Goal: Task Accomplishment & Management: Manage account settings

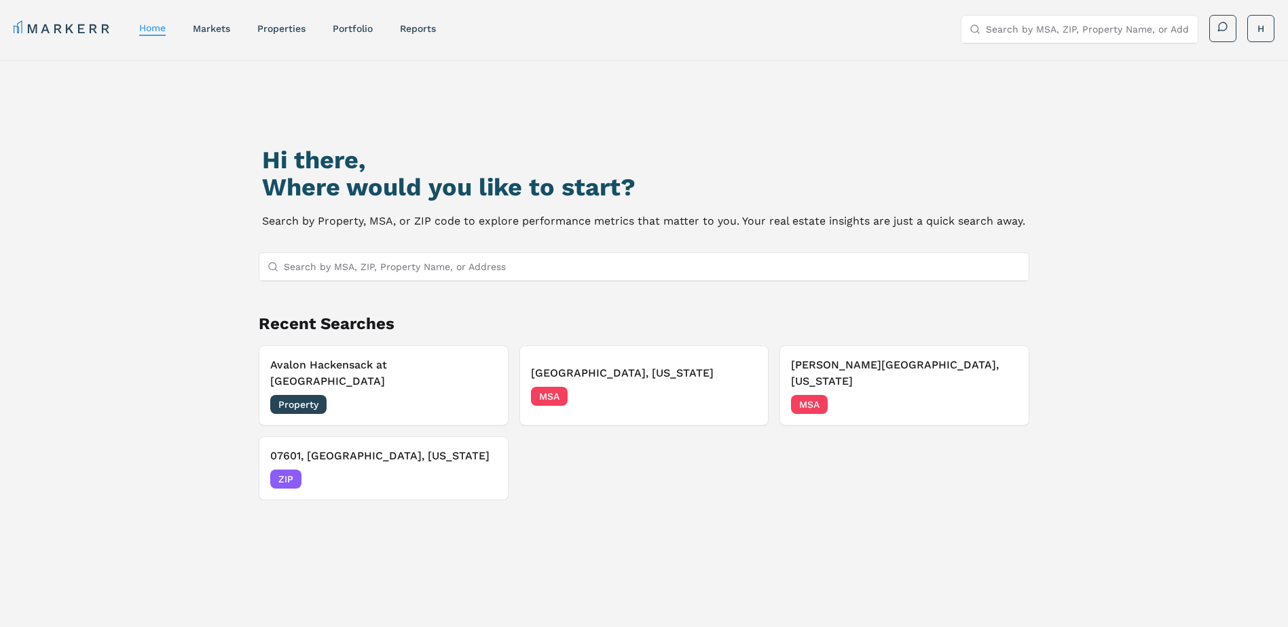
click at [405, 277] on input "Search by MSA, ZIP, Property Name, or Address" at bounding box center [652, 266] width 737 height 27
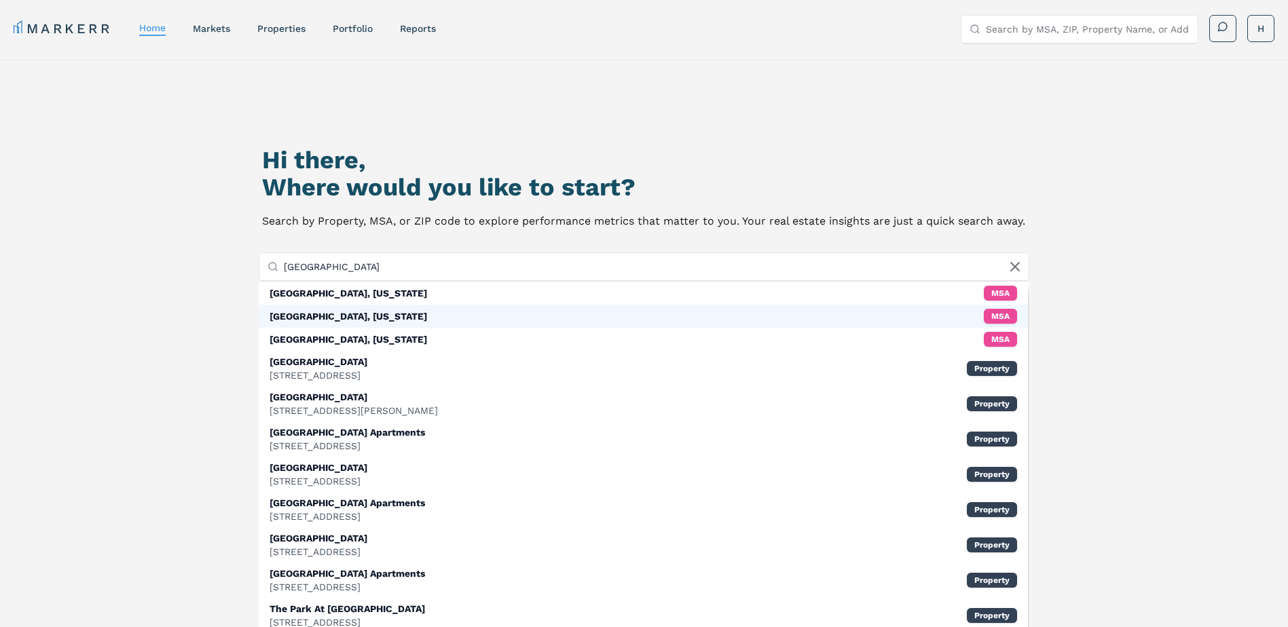
type input "park ridge"
click at [407, 323] on div "Park Ridge, New Jersey MSA" at bounding box center [644, 316] width 770 height 23
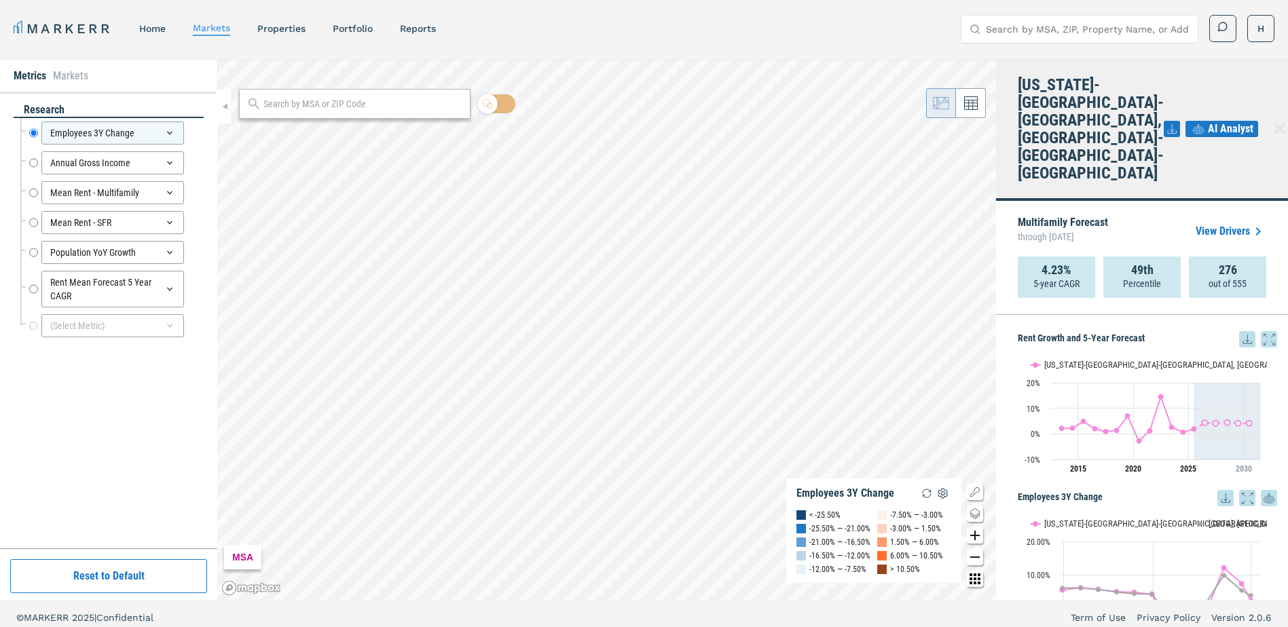
click at [67, 81] on li "Markets" at bounding box center [70, 76] width 35 height 16
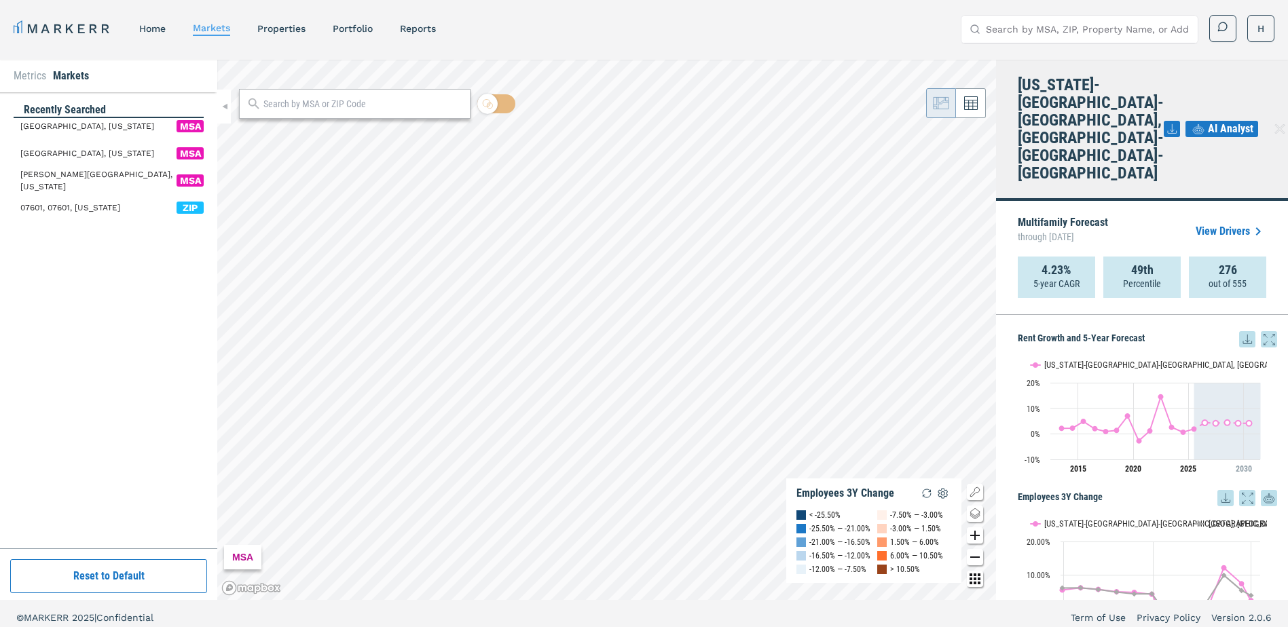
click at [117, 127] on span "Park Ridge, New Jersey MSA" at bounding box center [111, 126] width 183 height 16
click at [293, 37] on nav "MARKERR home markets properties Portfolio reports" at bounding box center [225, 28] width 422 height 19
click at [291, 35] on div "properties" at bounding box center [281, 29] width 48 height 14
click at [289, 30] on link "properties" at bounding box center [281, 28] width 48 height 11
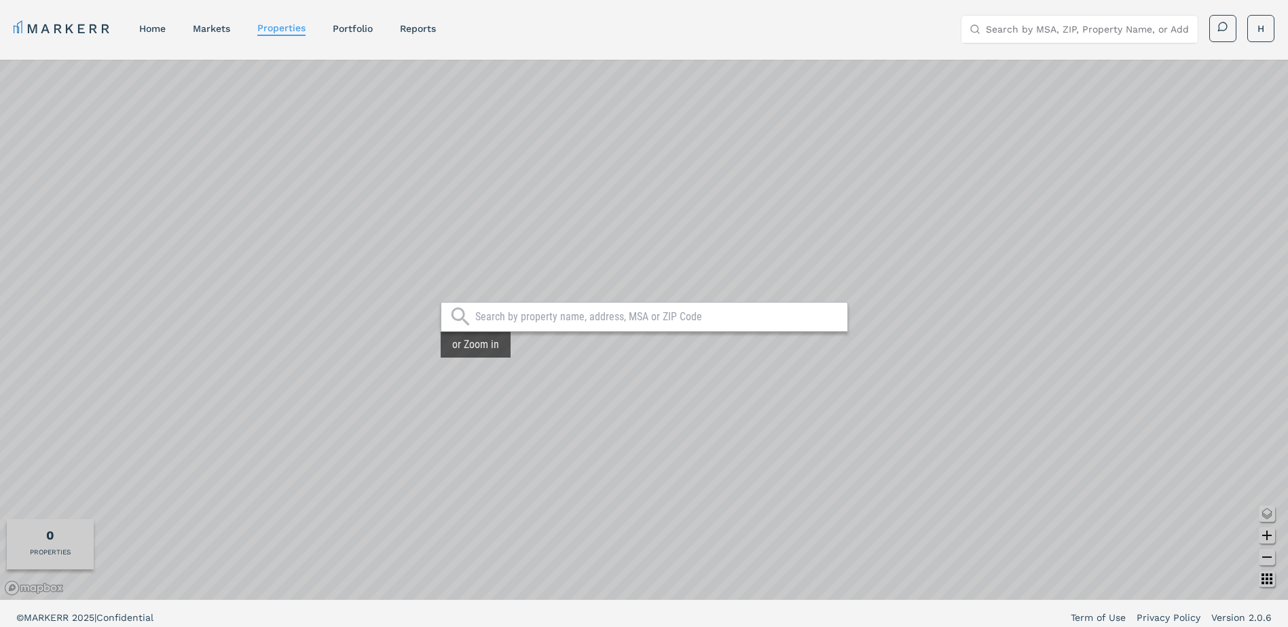
click at [612, 318] on input "text" at bounding box center [657, 317] width 365 height 14
type input "park ridge"
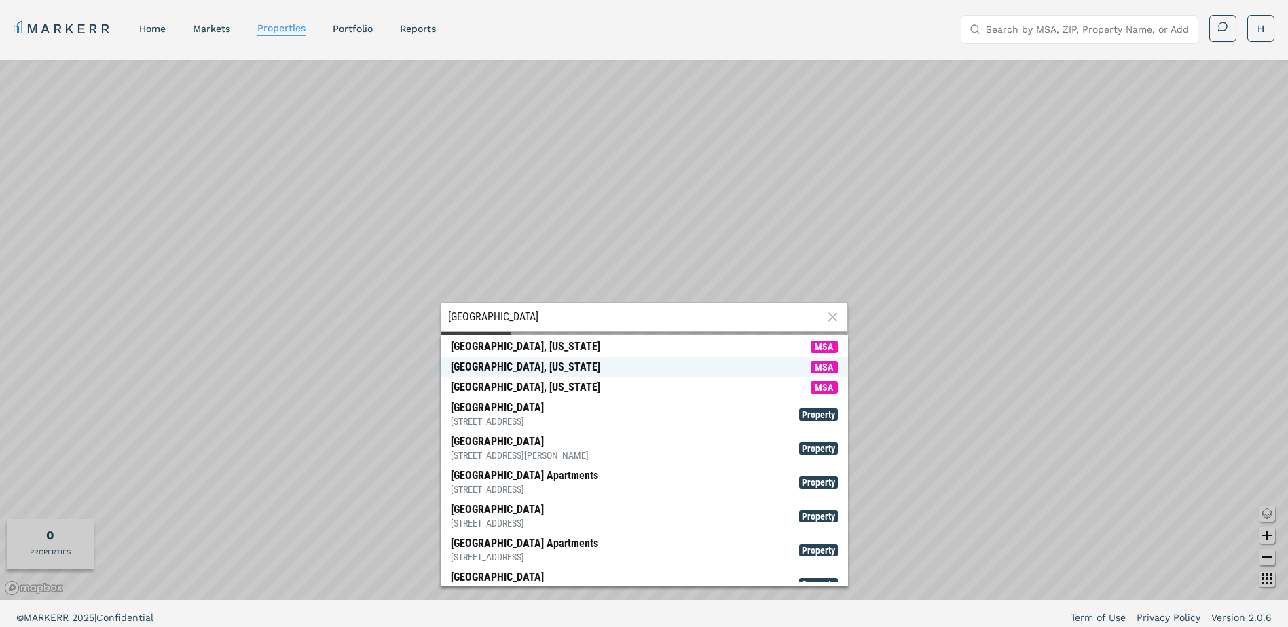
click at [578, 364] on span "Park Ridge, New Jersey MSA" at bounding box center [644, 367] width 407 height 20
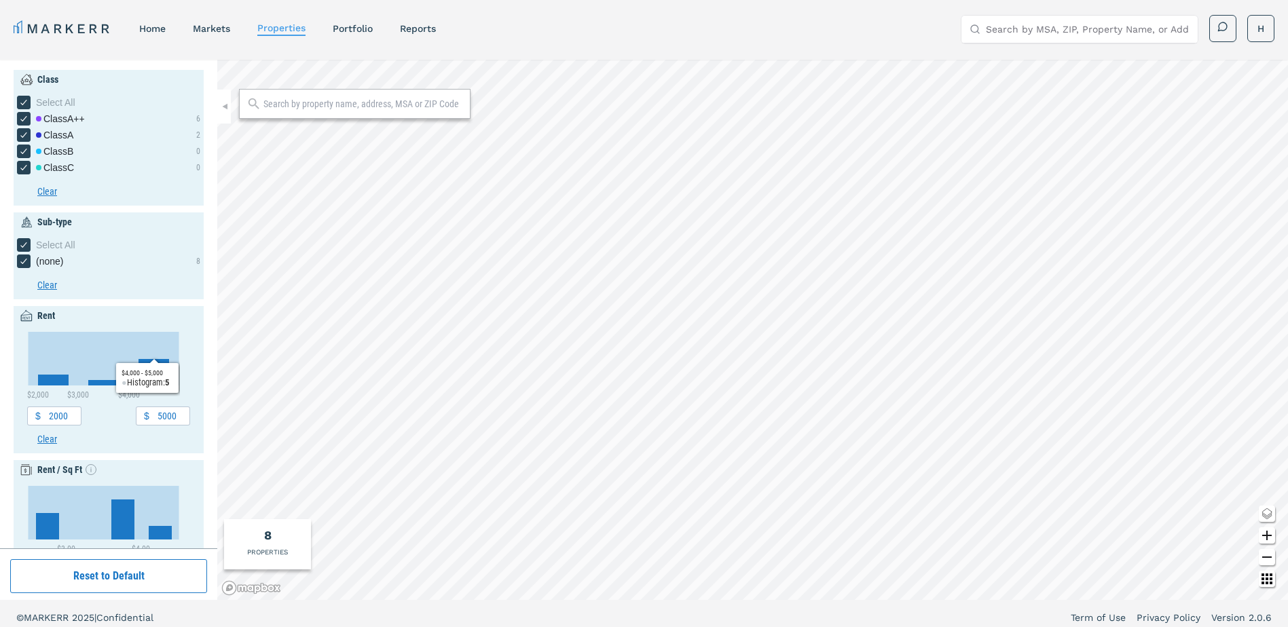
scroll to position [8, 0]
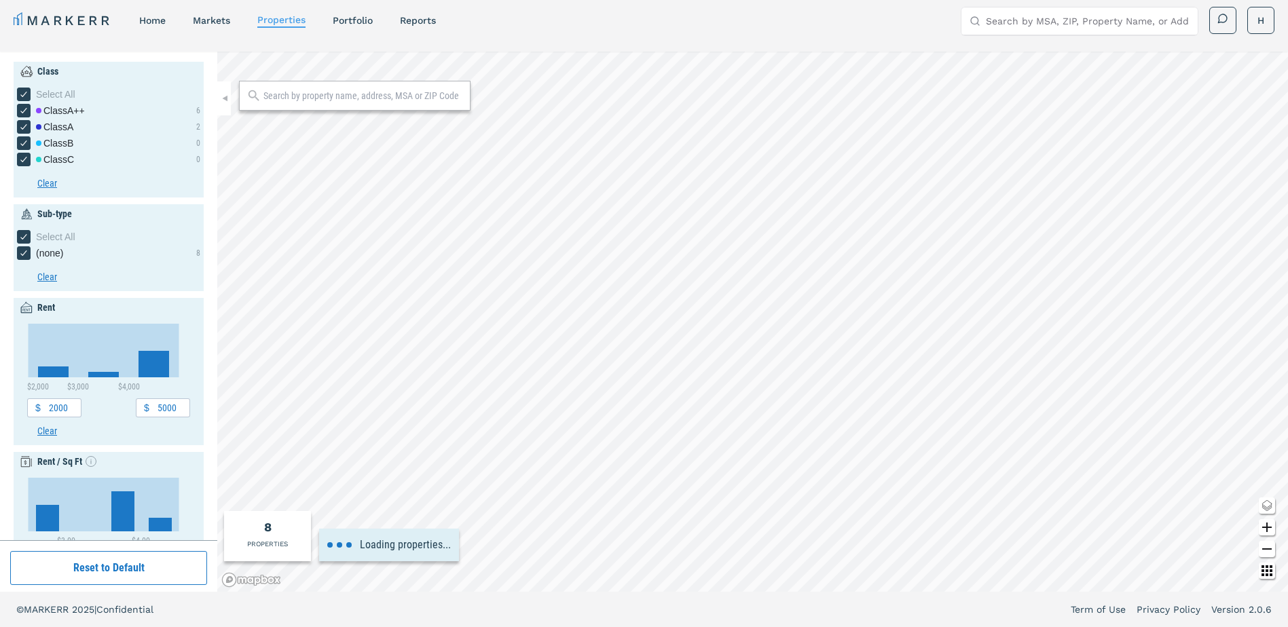
type input "3576.89"
type input "4.1"
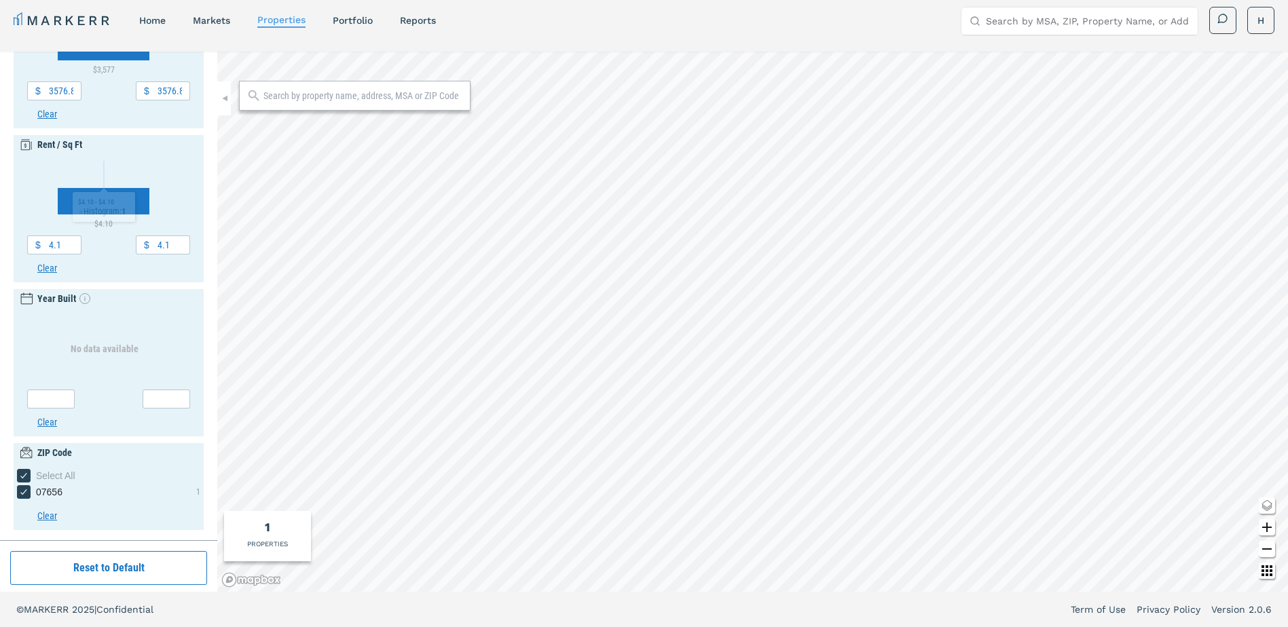
scroll to position [0, 0]
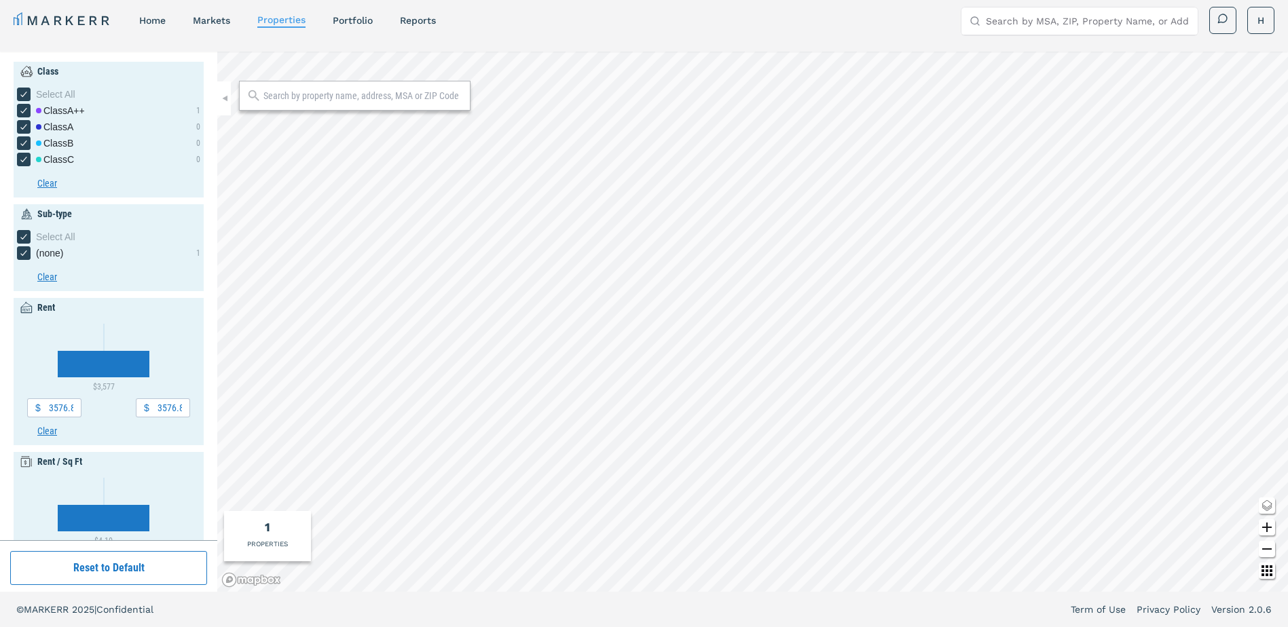
type input "2000"
type input "5000"
type input "2.5"
type input "4.5"
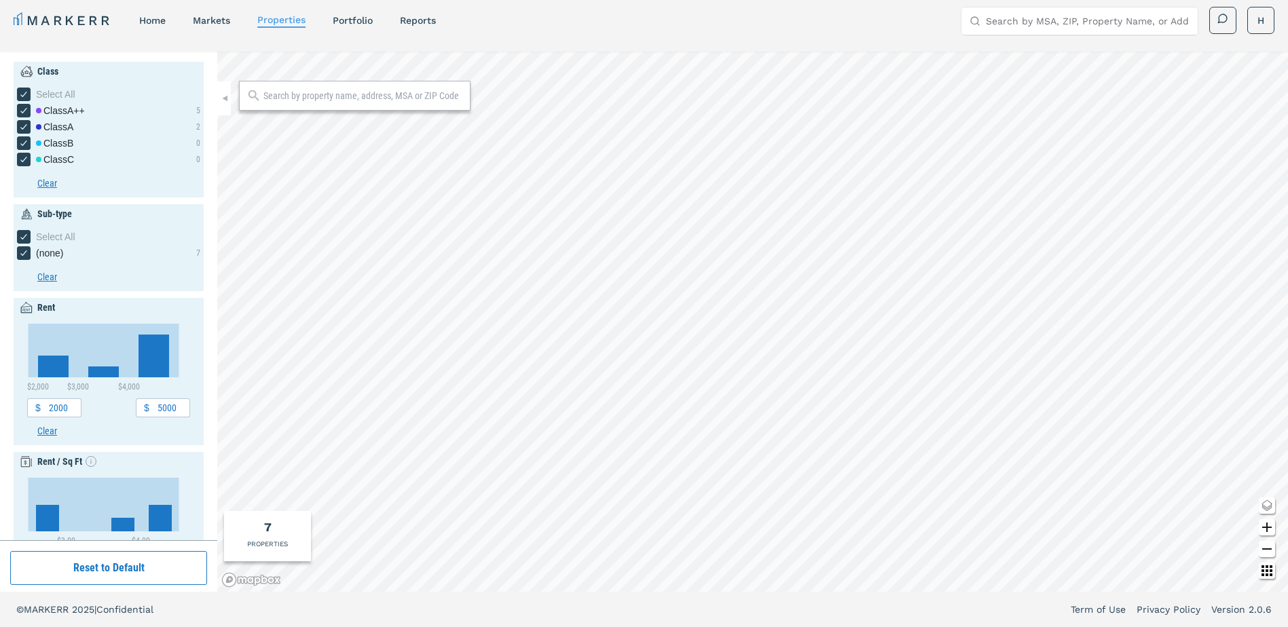
click at [375, 25] on nav "MARKERR home markets properties Portfolio reports" at bounding box center [225, 20] width 422 height 19
click at [359, 24] on link "Portfolio" at bounding box center [353, 20] width 40 height 11
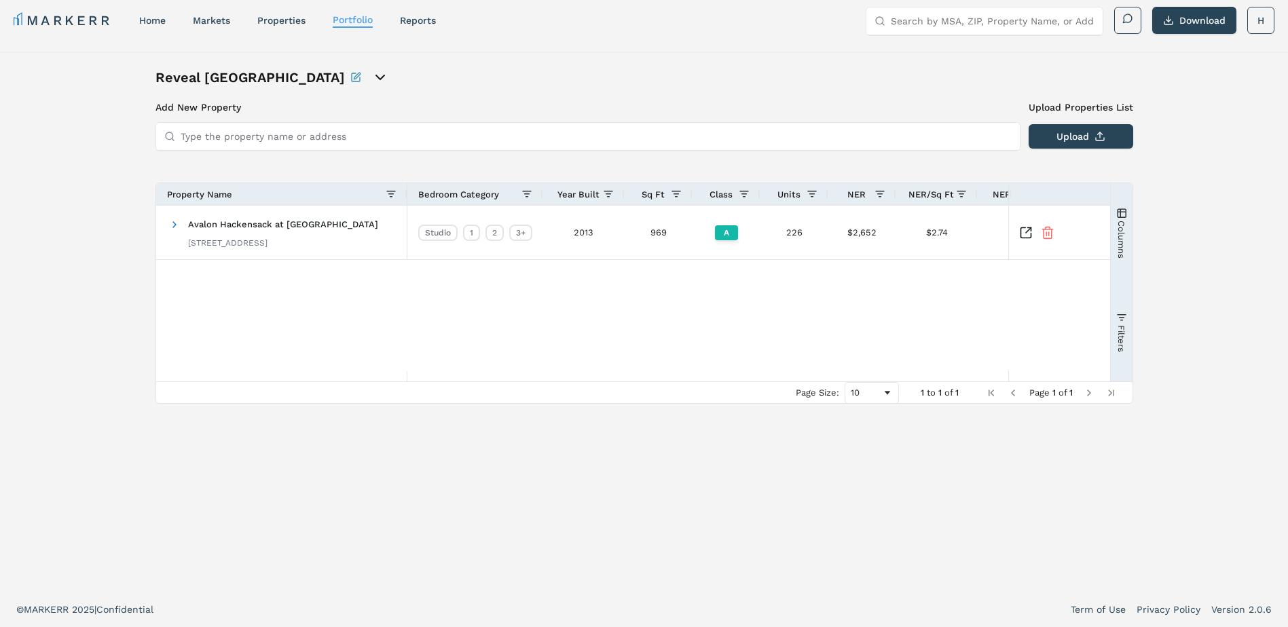
click at [336, 141] on input "Type the property name or address" at bounding box center [596, 136] width 831 height 27
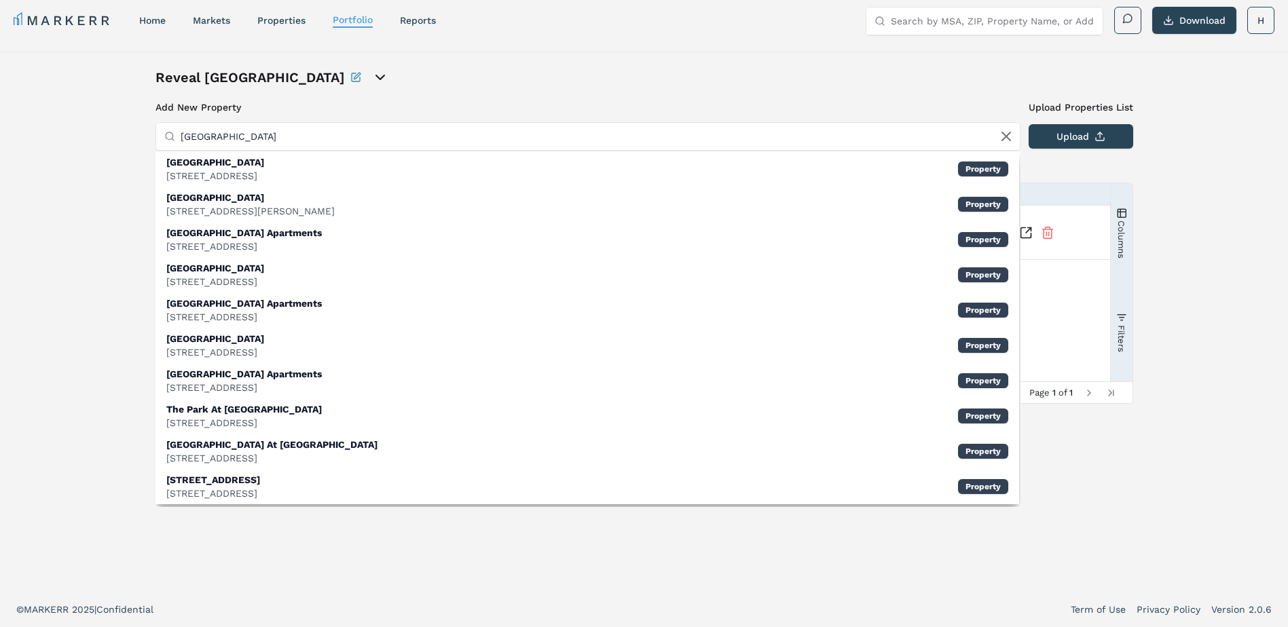
drag, startPoint x: 310, startPoint y: 143, endPoint x: 72, endPoint y: 106, distance: 240.6
click at [77, 126] on div "Reveal Hackensack Add New Property Upload Properties List Type the property nam…" at bounding box center [644, 322] width 1288 height 540
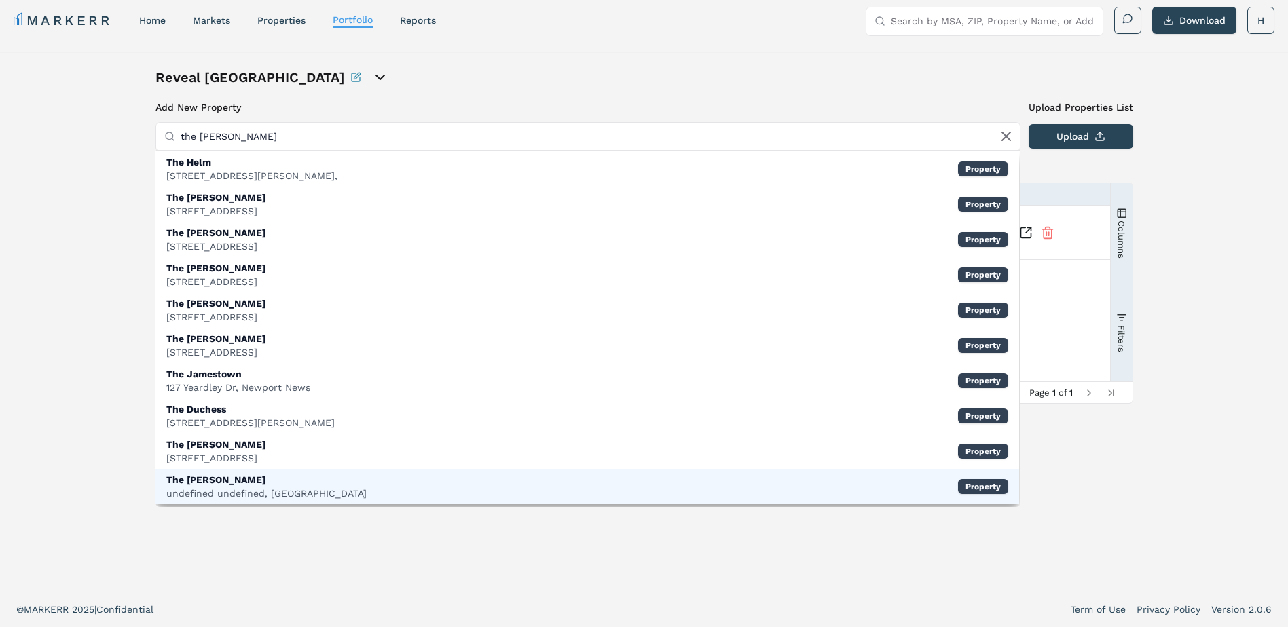
type input "the james"
click at [378, 490] on div "The James undefined undefined, Park Ridge Property" at bounding box center [587, 486] width 864 height 35
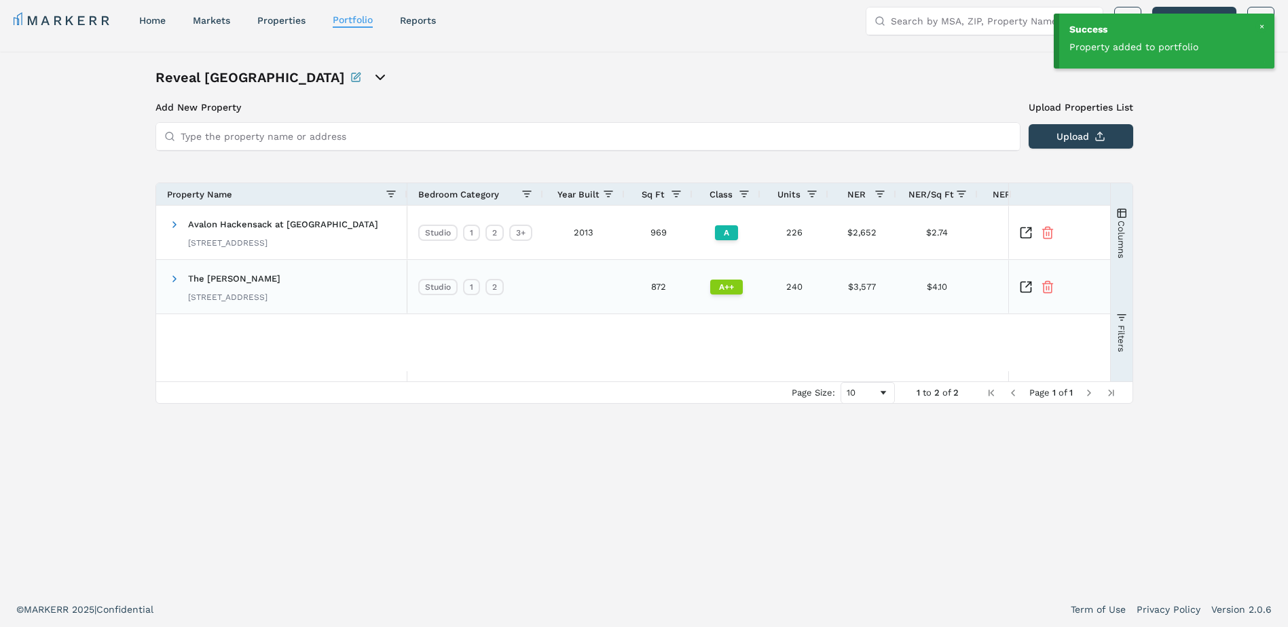
click at [180, 282] on span "The James 87 Madison St, Park Ridge, NJ 07656" at bounding box center [225, 286] width 113 height 43
click at [172, 280] on span at bounding box center [174, 279] width 11 height 11
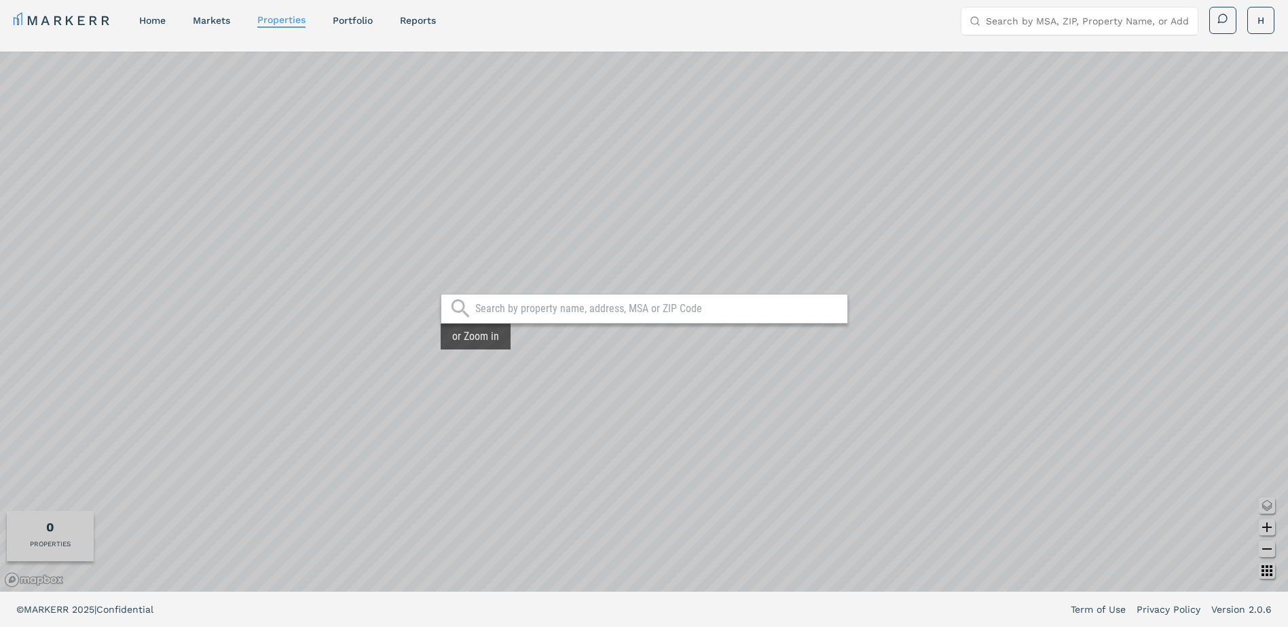
click at [511, 316] on div at bounding box center [644, 309] width 407 height 30
drag, startPoint x: 512, startPoint y: 314, endPoint x: 505, endPoint y: 299, distance: 17.0
click at [511, 313] on input "text" at bounding box center [657, 309] width 365 height 14
click at [348, 23] on link "Portfolio" at bounding box center [353, 20] width 40 height 11
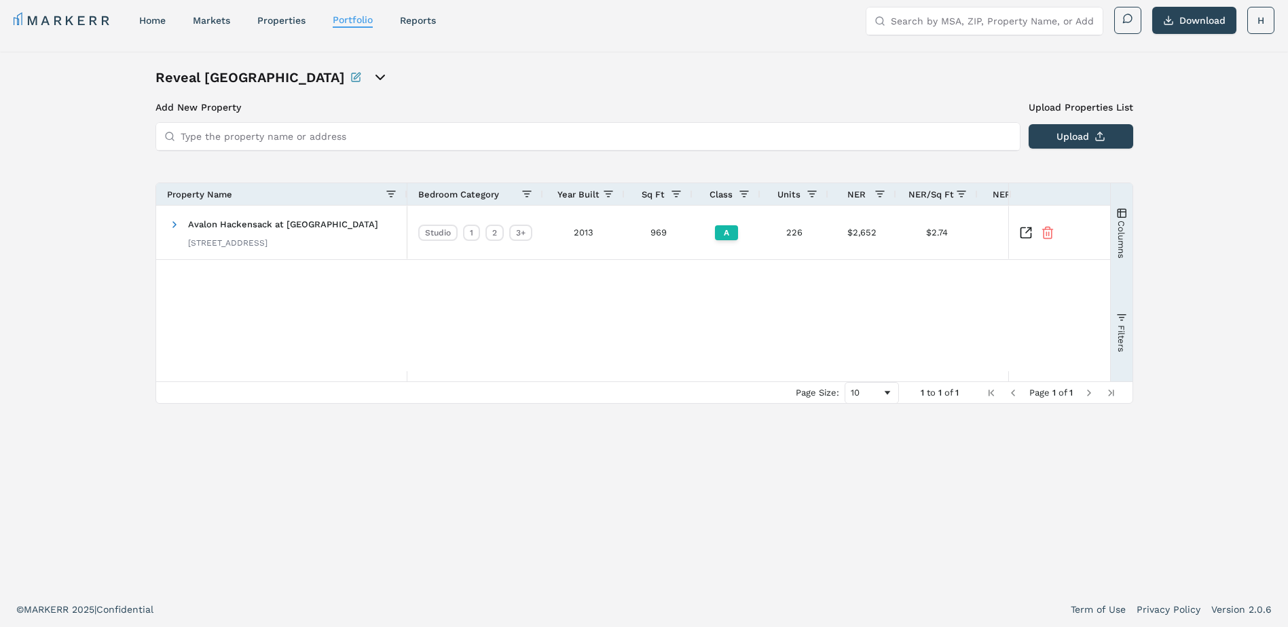
click at [291, 143] on input "Type the property name or address" at bounding box center [596, 136] width 831 height 27
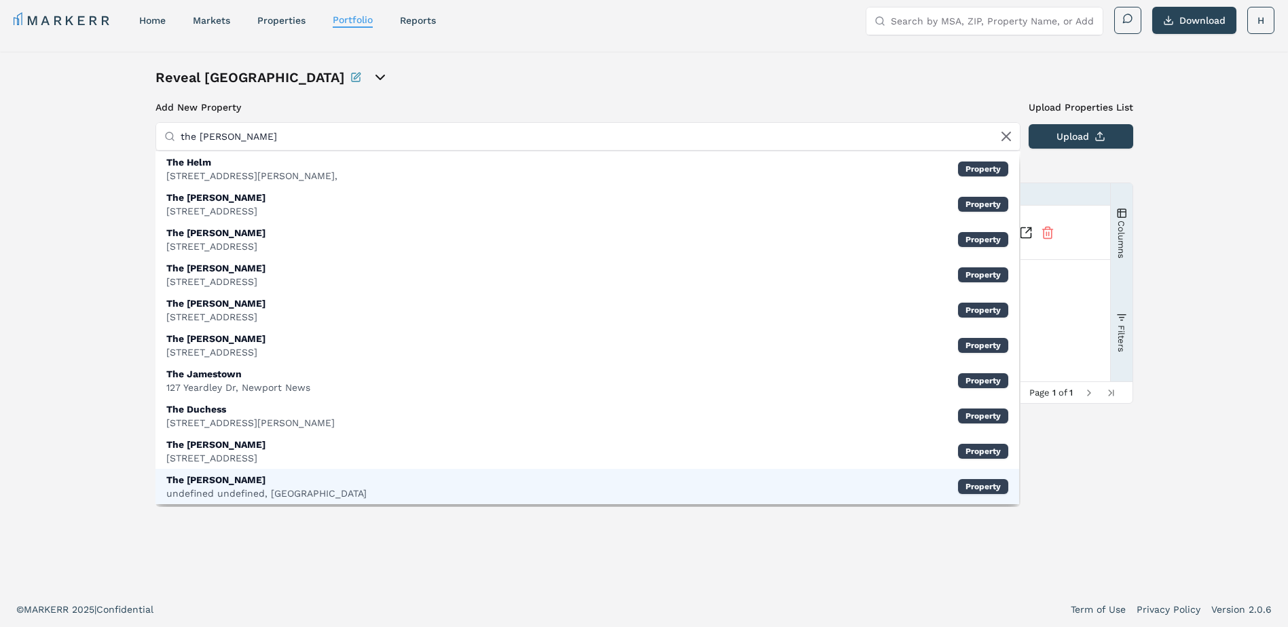
type input "the james"
click at [431, 495] on div "The James undefined undefined, Park Ridge Property" at bounding box center [587, 486] width 864 height 35
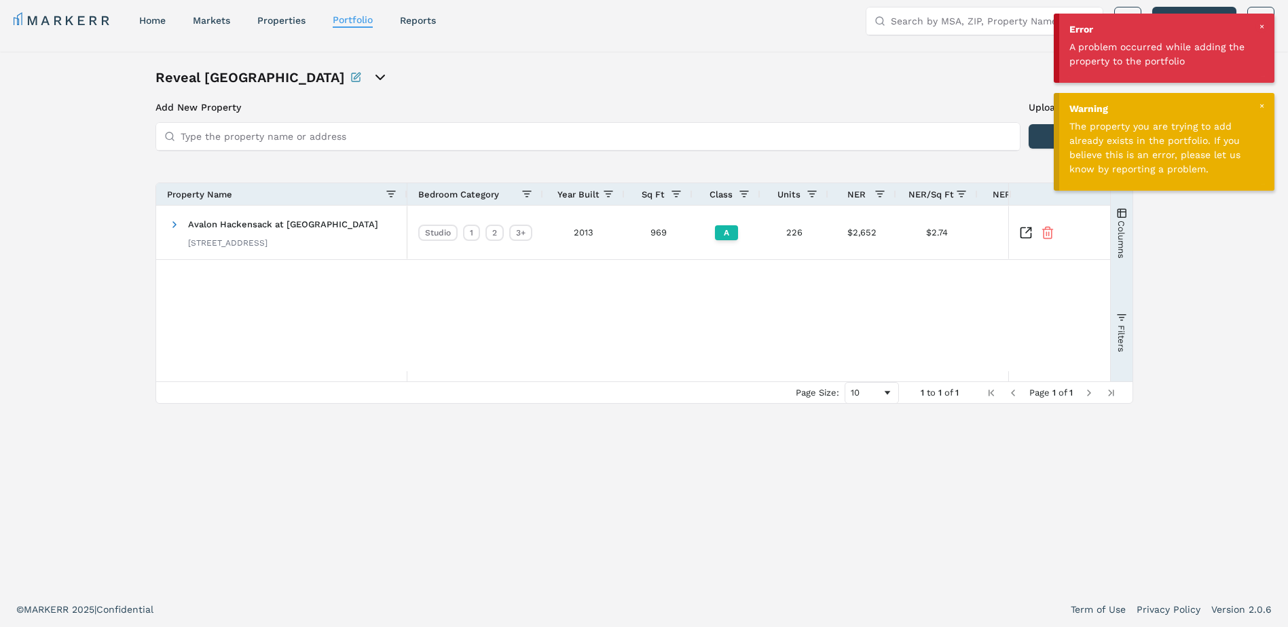
click at [1258, 26] on div at bounding box center [1261, 26] width 12 height 12
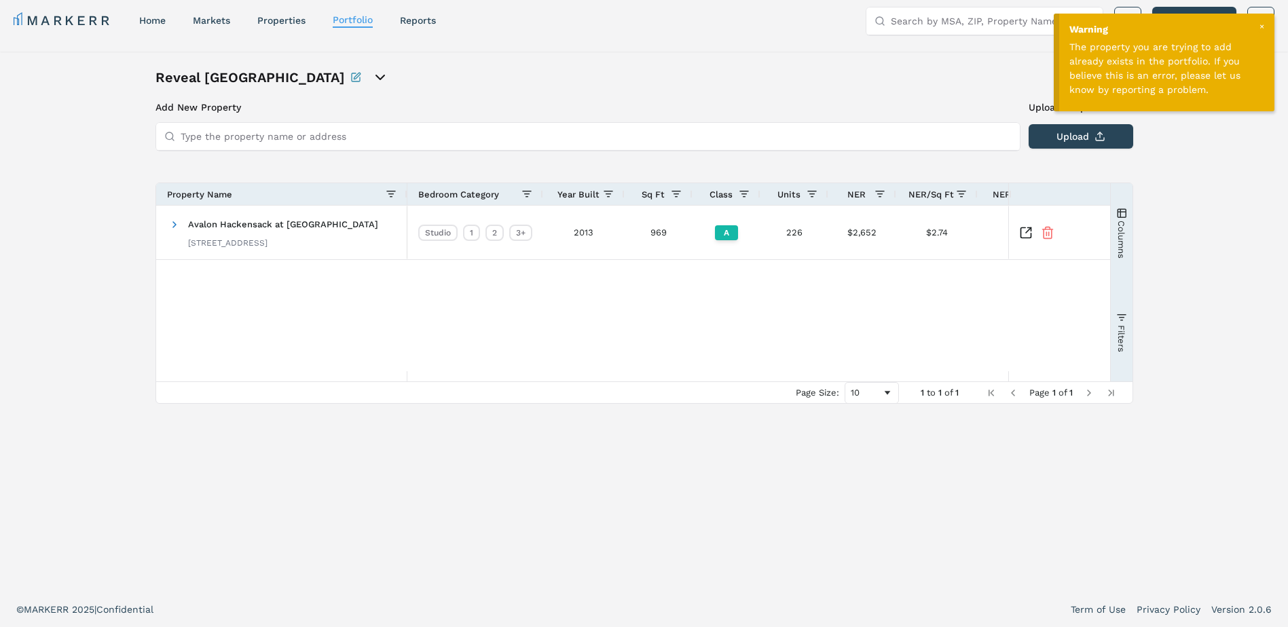
click at [1260, 26] on div at bounding box center [1261, 26] width 12 height 12
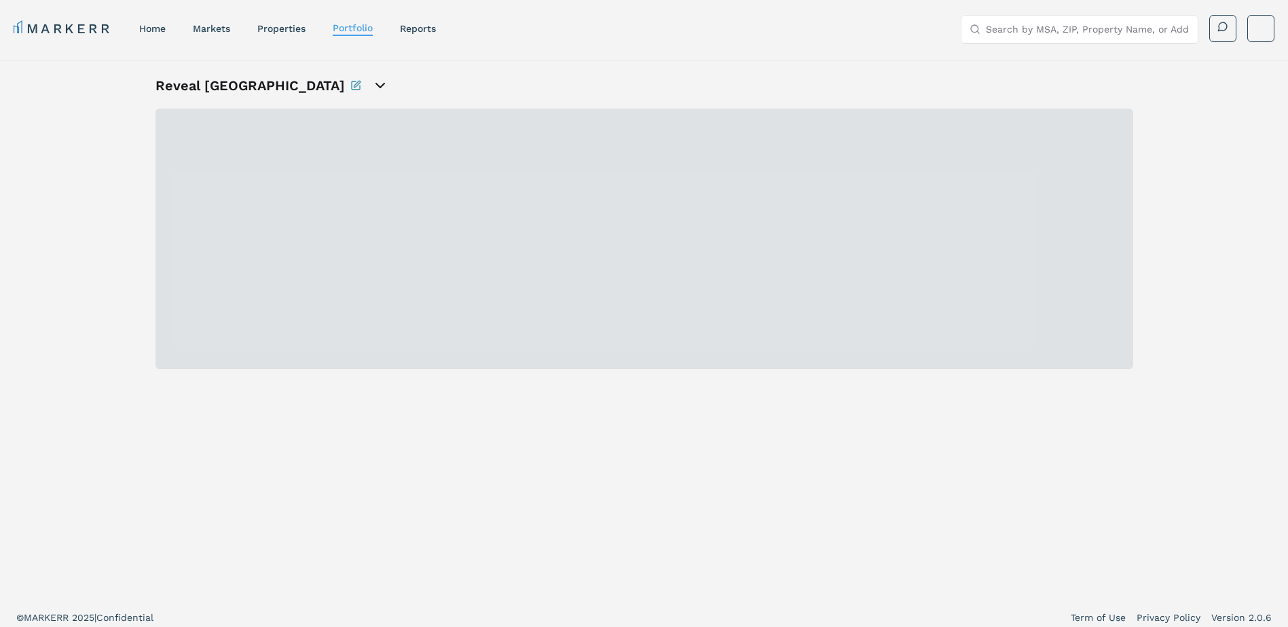
scroll to position [8, 0]
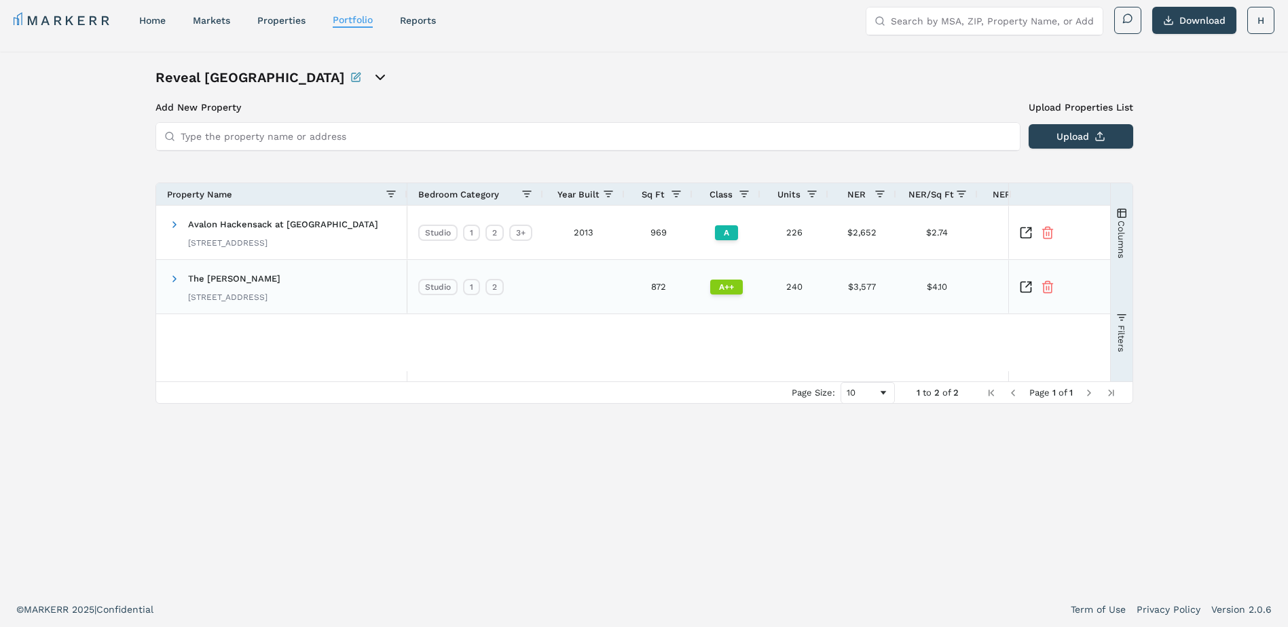
click at [167, 278] on div "The James 87 Madison St, Park Ridge, NJ 07656" at bounding box center [281, 287] width 251 height 54
click at [174, 279] on span at bounding box center [174, 279] width 11 height 11
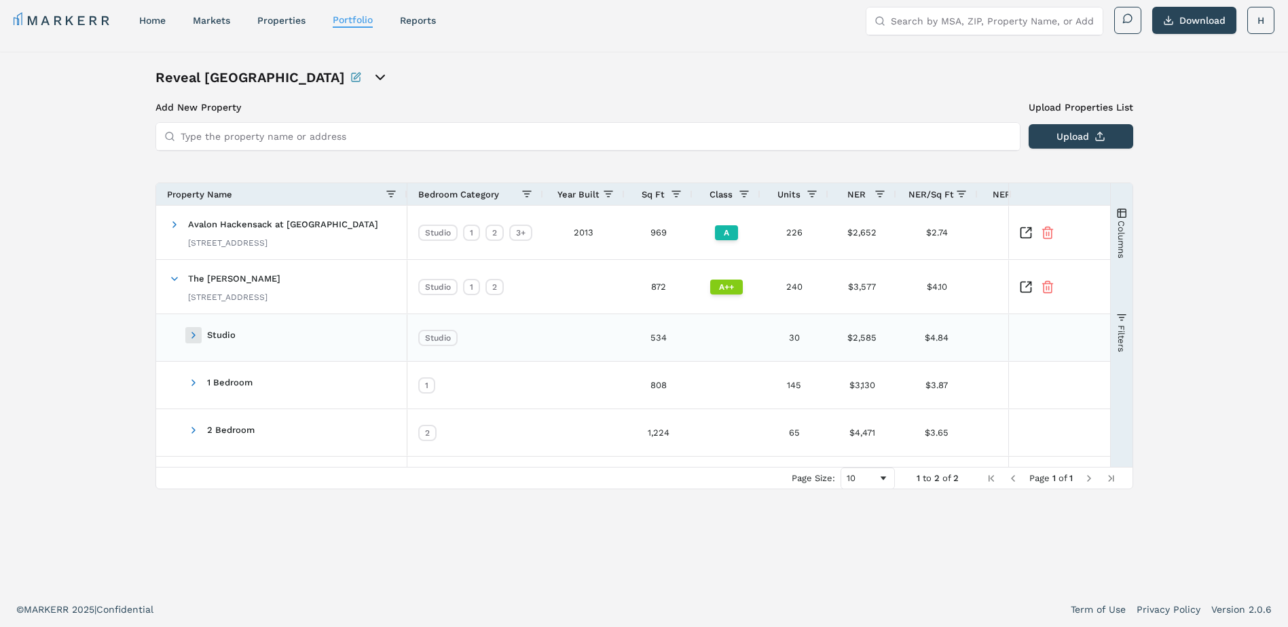
click at [191, 335] on span at bounding box center [193, 335] width 11 height 11
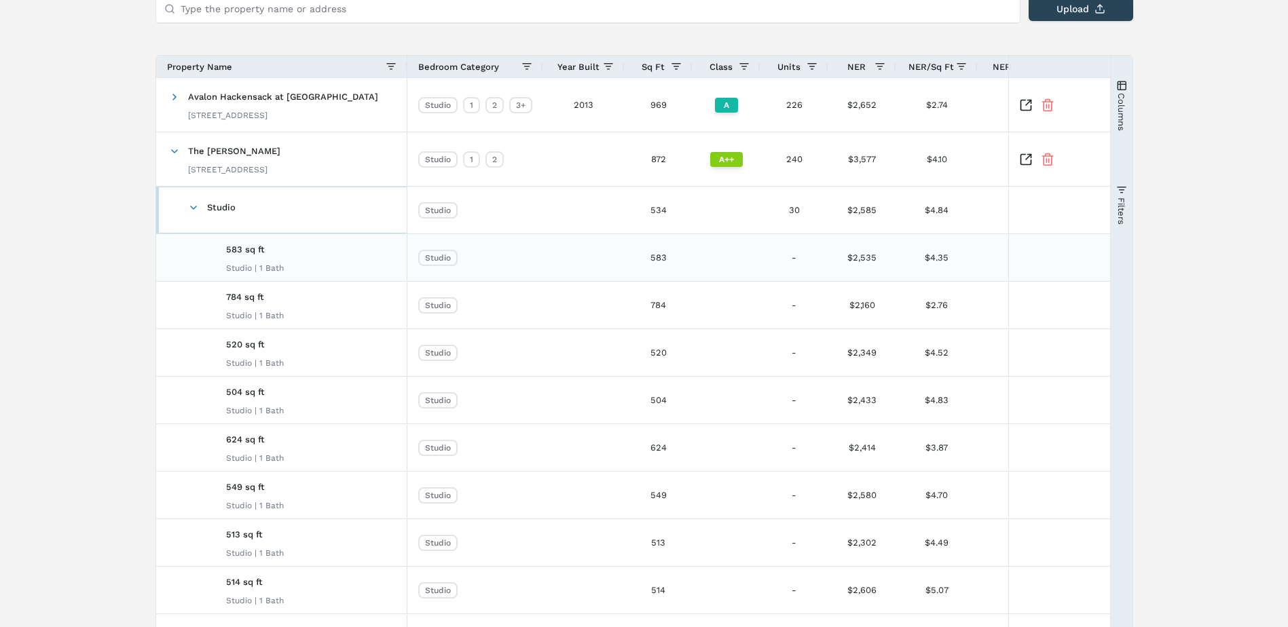
scroll to position [272, 0]
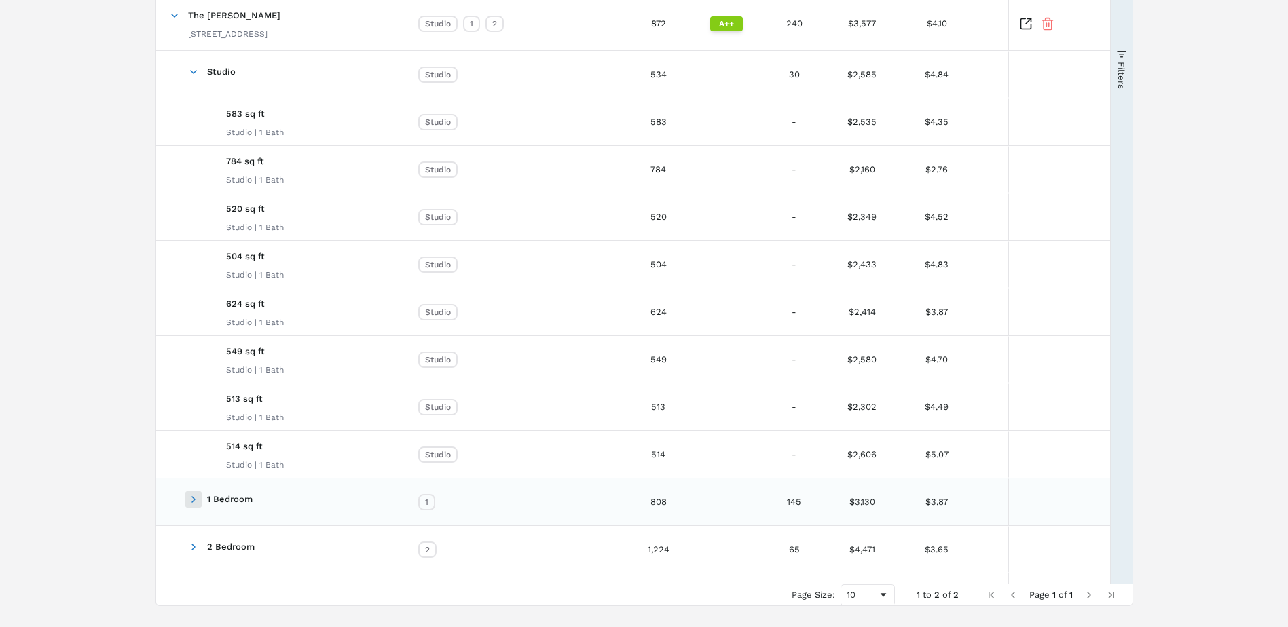
click at [190, 498] on span at bounding box center [193, 499] width 11 height 11
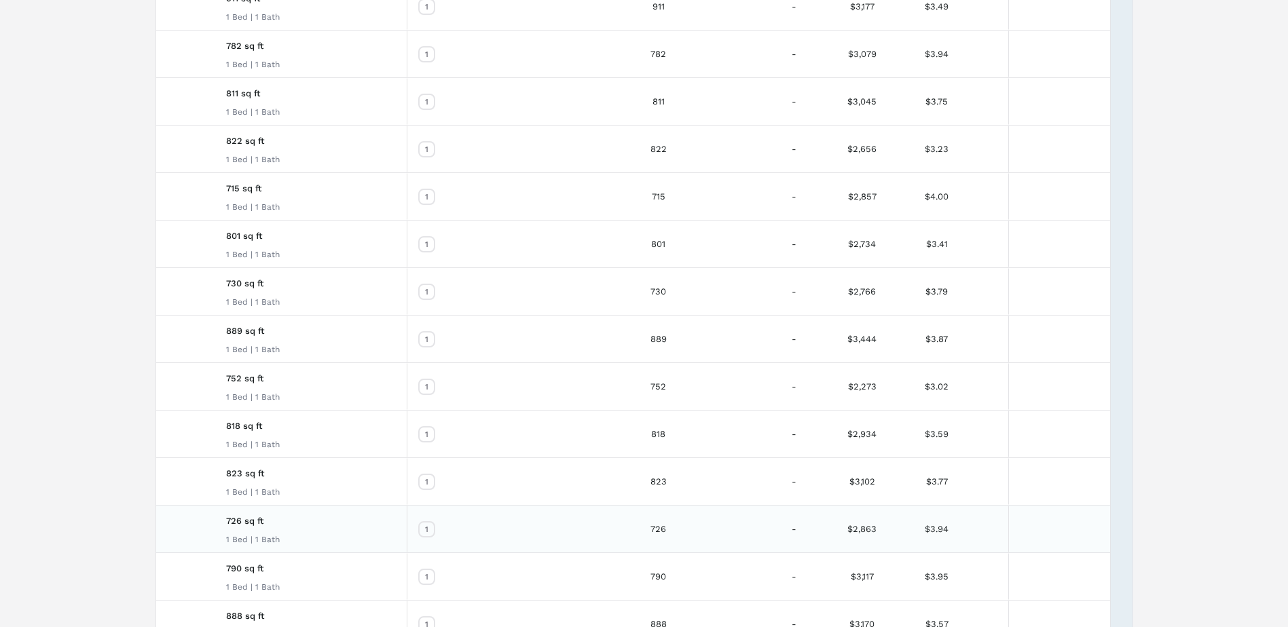
scroll to position [1538, 0]
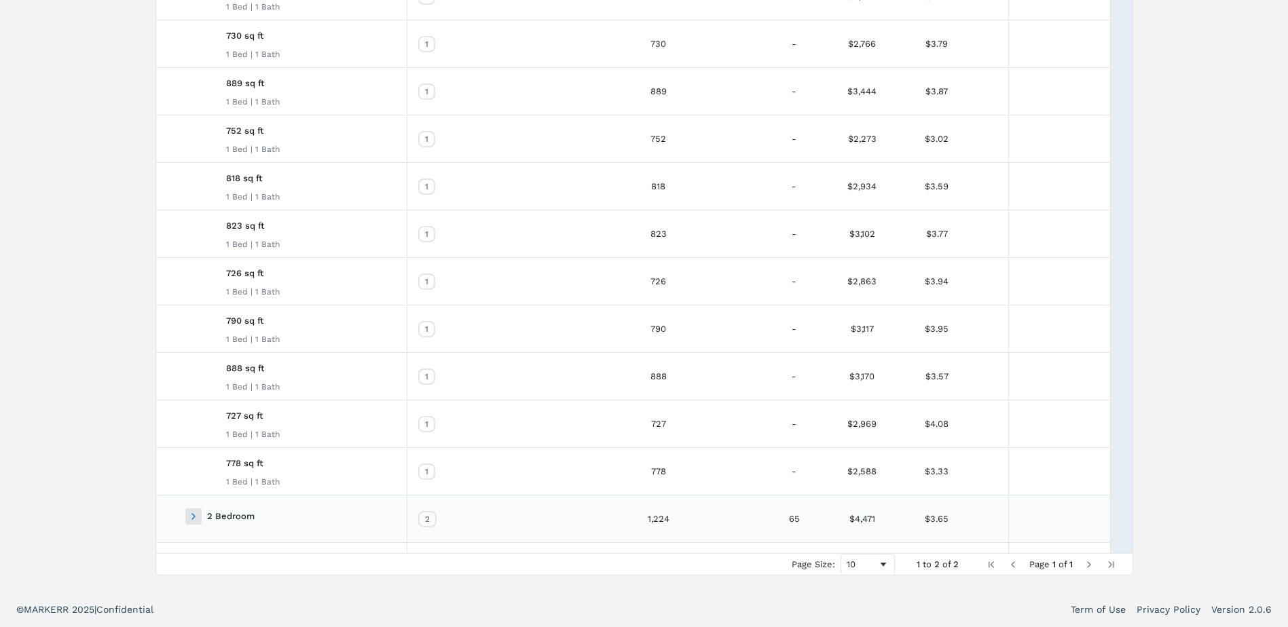
click at [192, 519] on span at bounding box center [193, 516] width 11 height 11
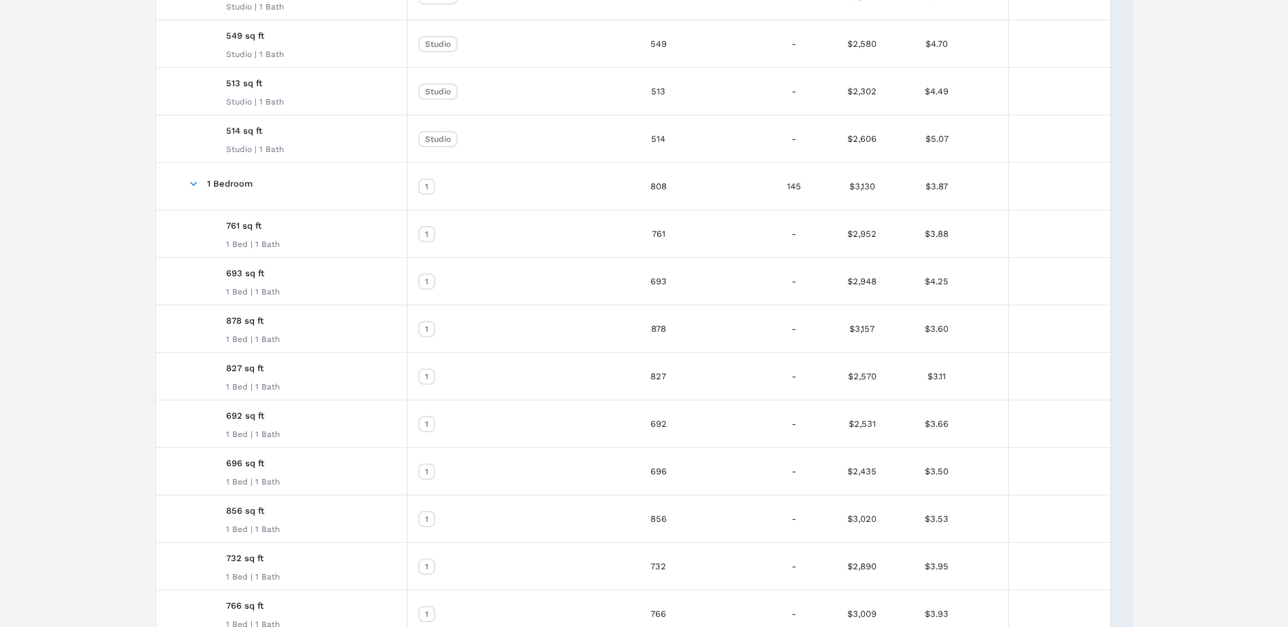
scroll to position [112, 0]
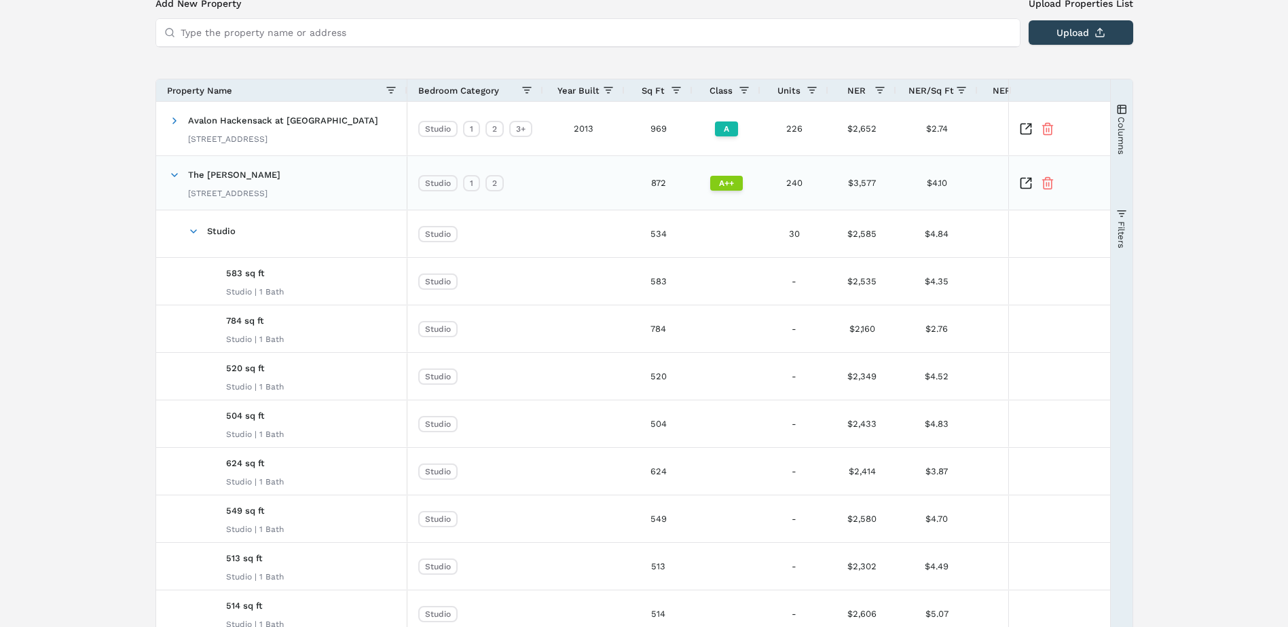
click at [1025, 189] on icon "Inspect Comparable" at bounding box center [1026, 184] width 14 height 14
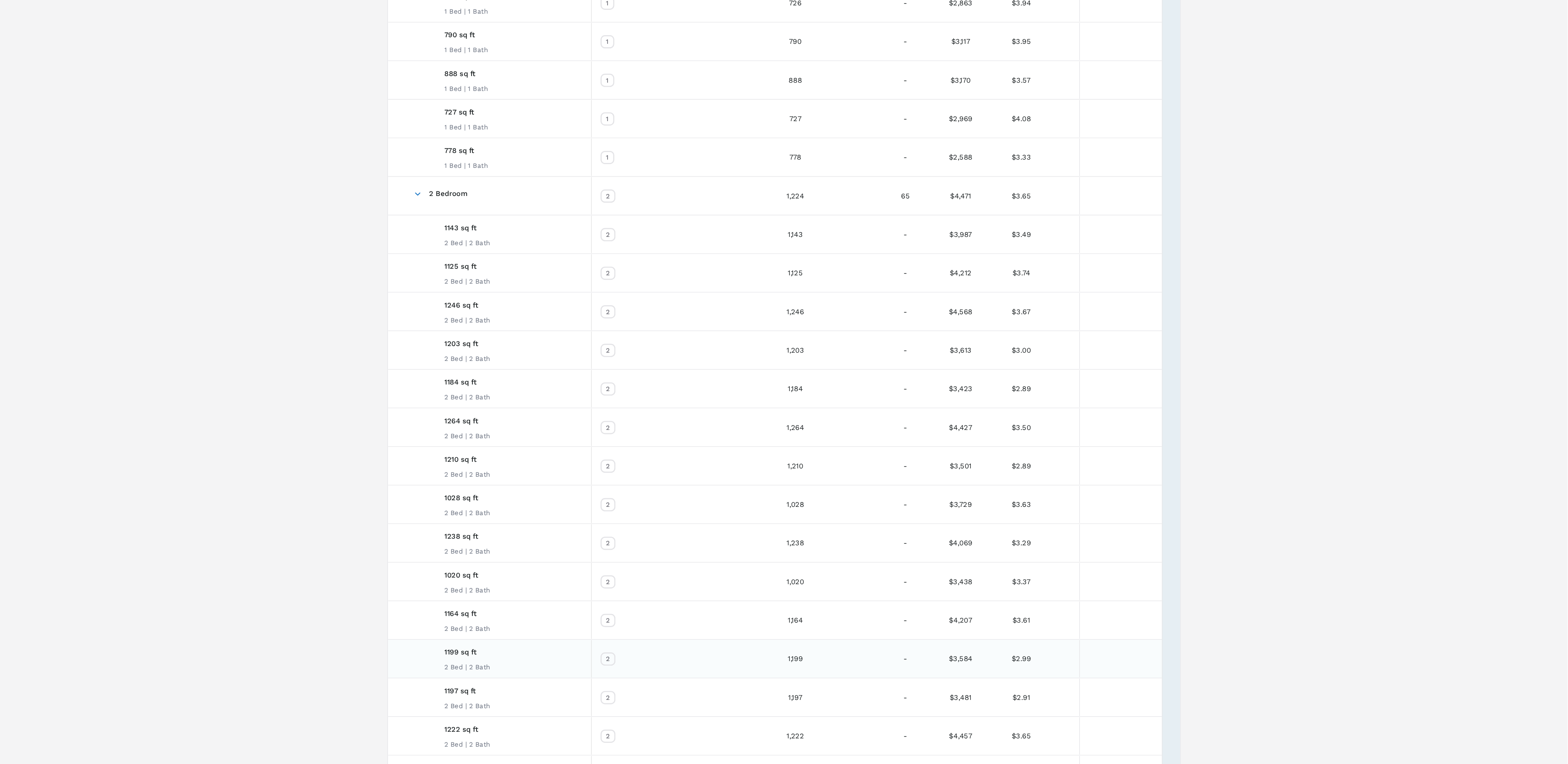
scroll to position [1106, 0]
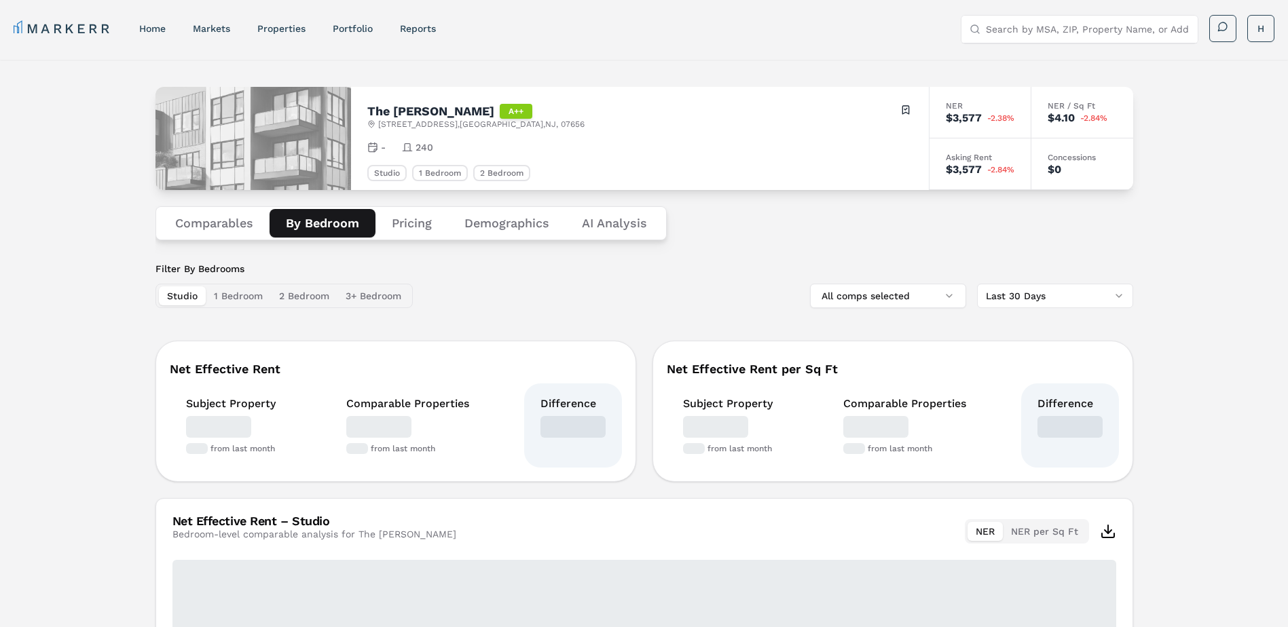
click at [306, 225] on button "By Bedroom" at bounding box center [323, 223] width 106 height 29
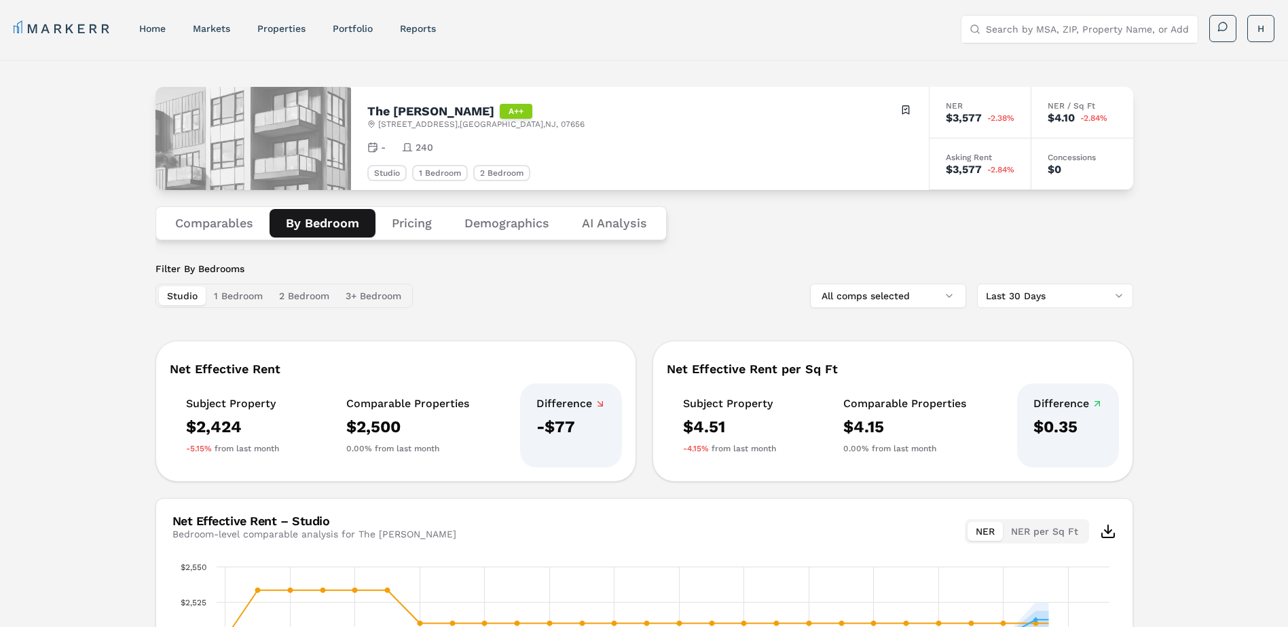
click at [415, 223] on button "Pricing" at bounding box center [411, 223] width 73 height 29
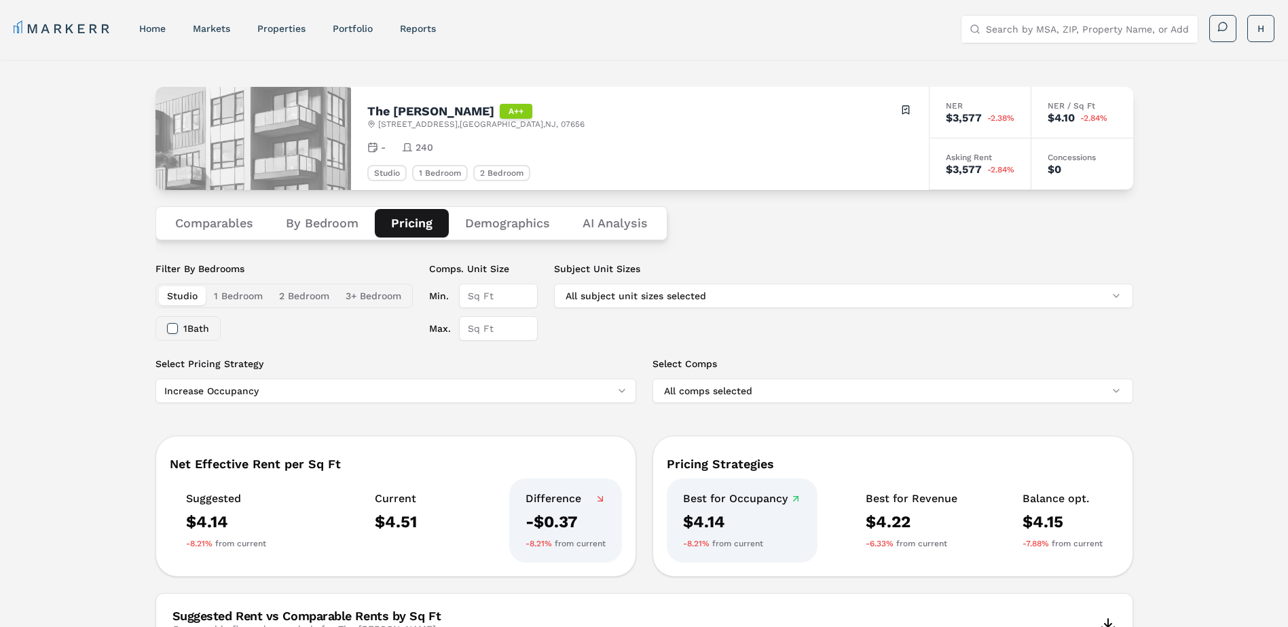
click at [302, 227] on button "By Bedroom" at bounding box center [322, 223] width 105 height 29
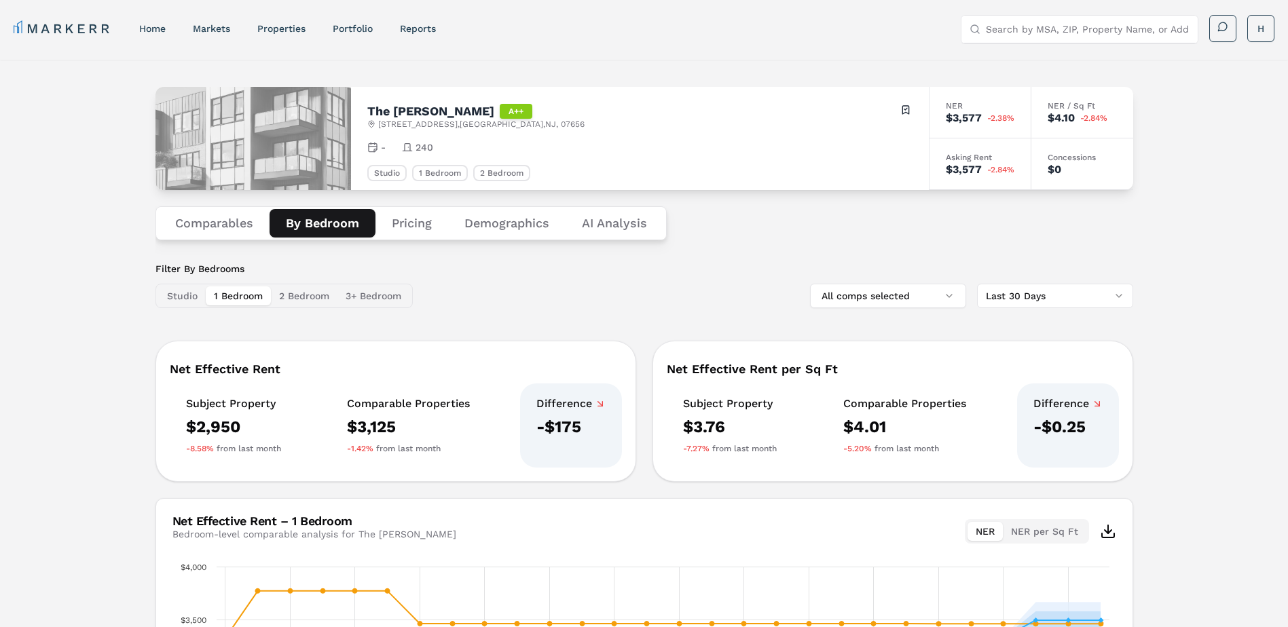
click at [233, 295] on button "1 Bedroom" at bounding box center [238, 296] width 65 height 19
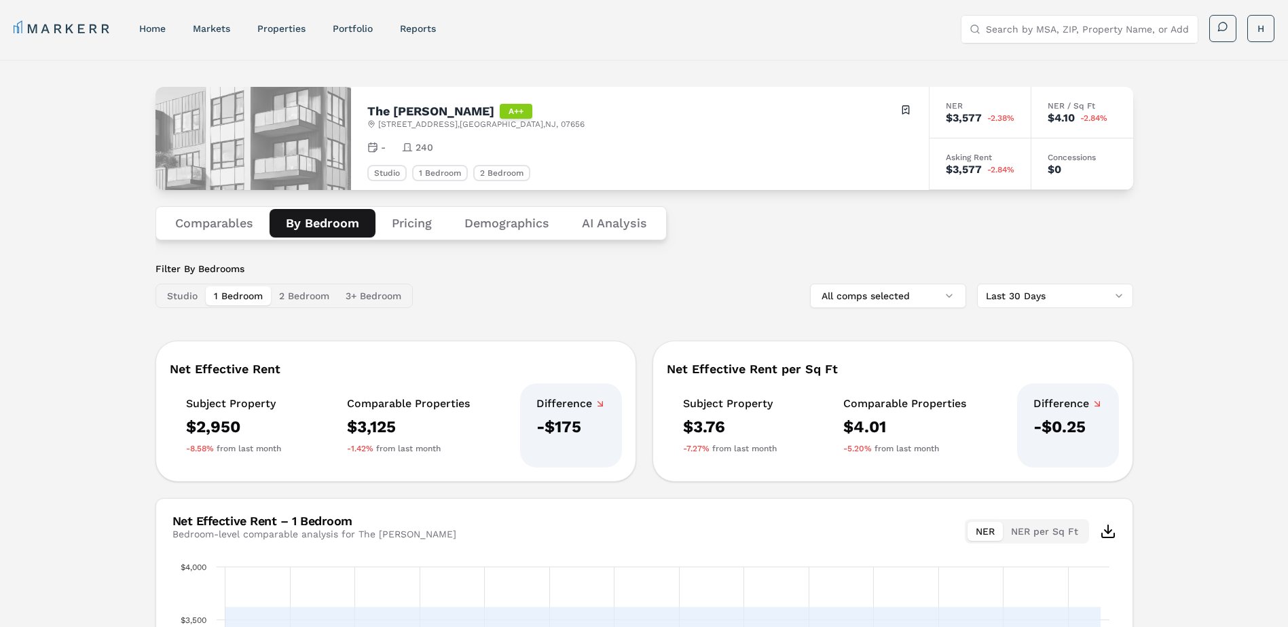
click at [325, 294] on button "2 Bedroom" at bounding box center [304, 296] width 67 height 19
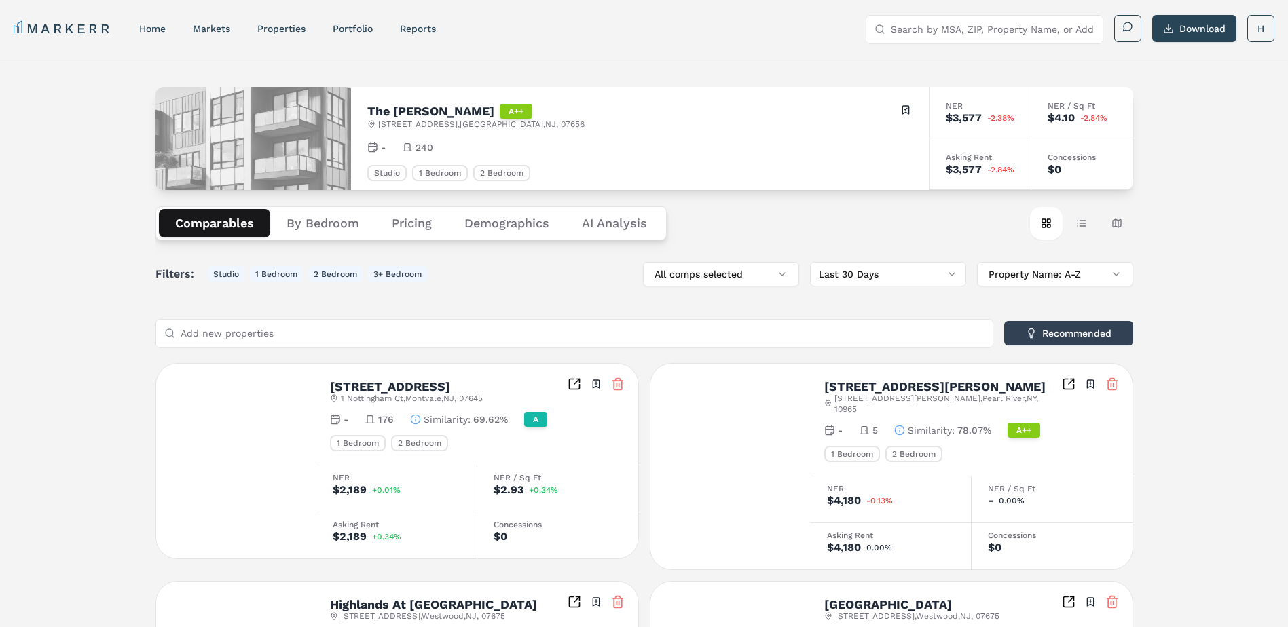
click at [232, 225] on button "Comparables" at bounding box center [214, 223] width 111 height 29
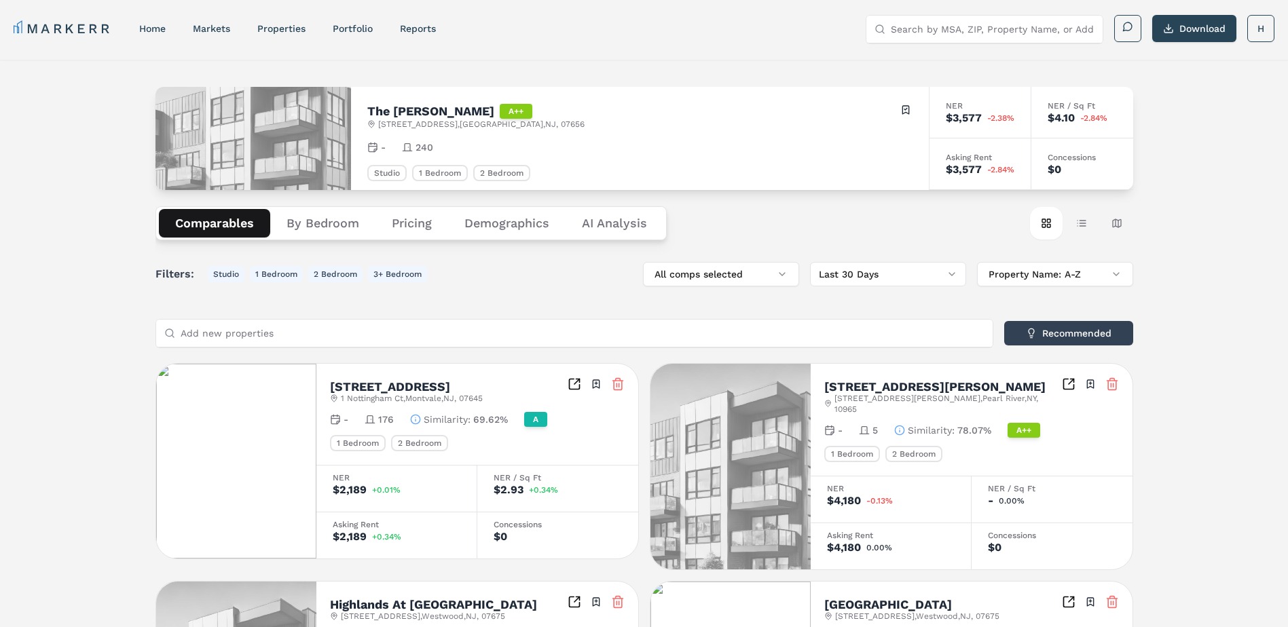
click at [423, 224] on button "Pricing" at bounding box center [411, 223] width 73 height 29
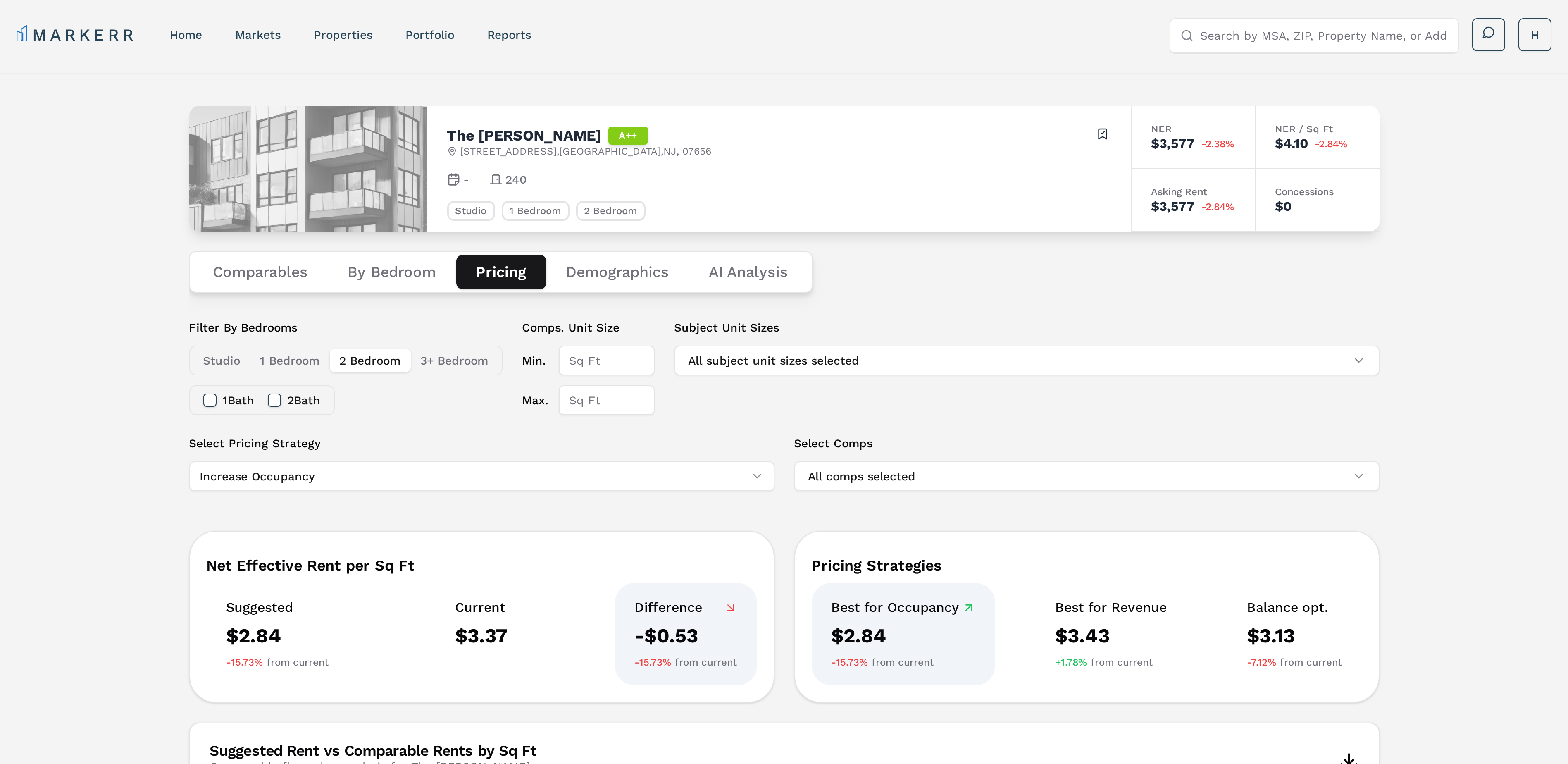
scroll to position [206, 0]
